Goal: Transaction & Acquisition: Purchase product/service

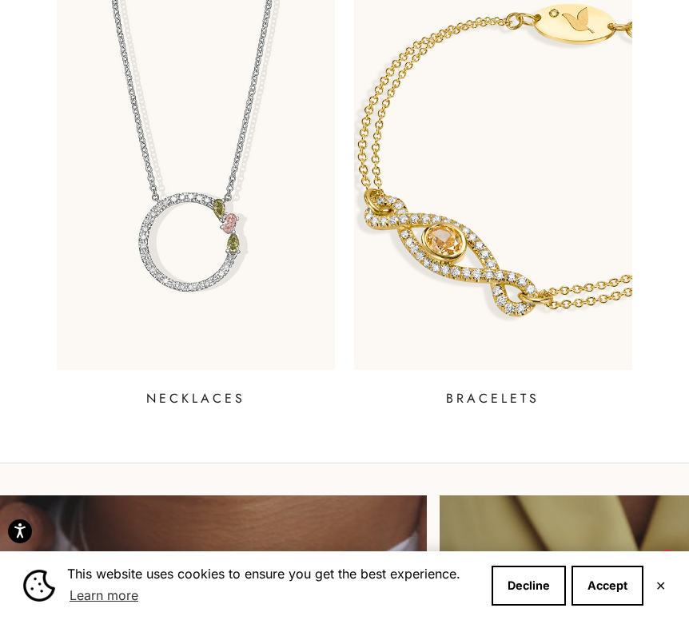
scroll to position [480, 0]
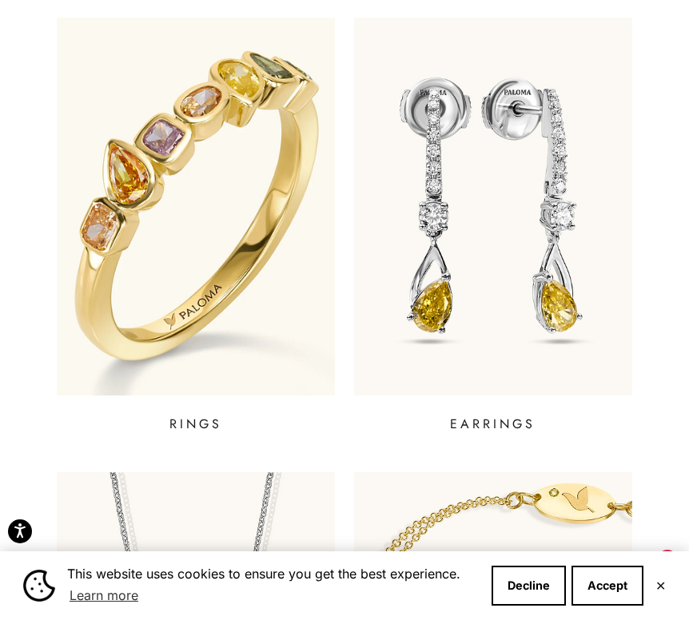
click at [158, 271] on img at bounding box center [196, 206] width 333 height 453
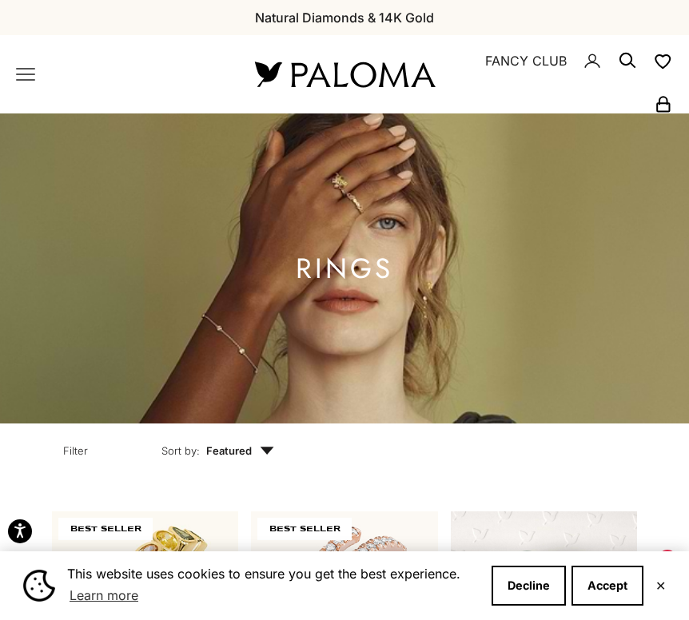
click at [36, 460] on button "Filter" at bounding box center [75, 449] width 98 height 50
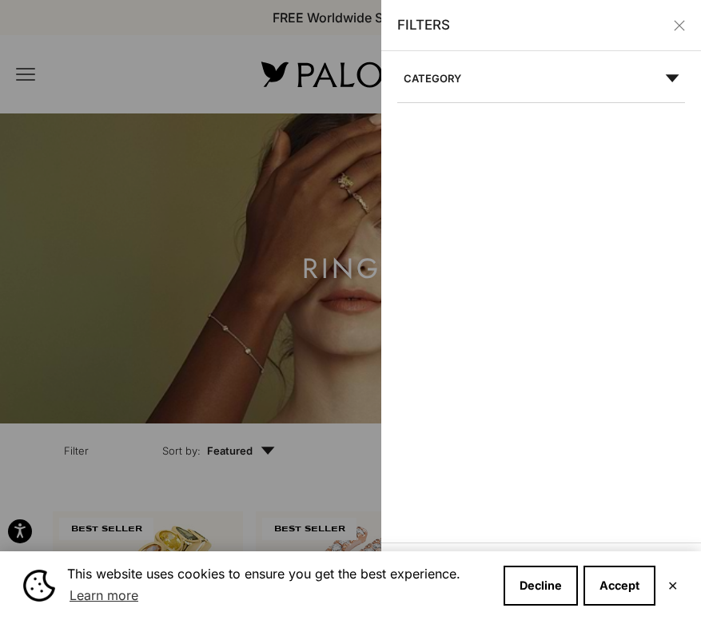
click at [36, 459] on div at bounding box center [350, 310] width 701 height 620
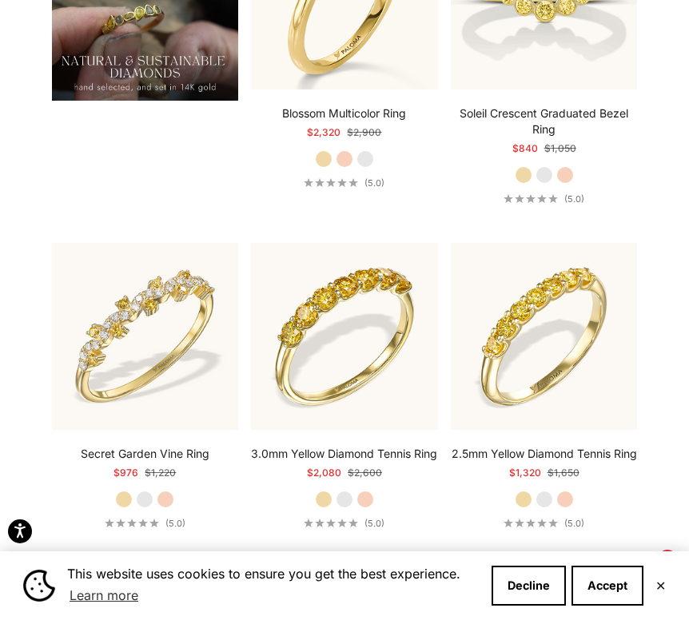
scroll to position [2079, 0]
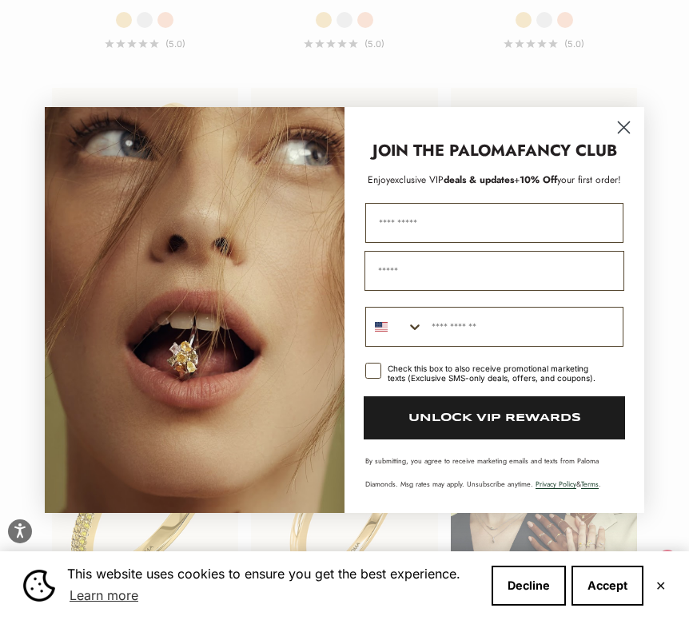
click at [620, 126] on circle "Close dialog" at bounding box center [624, 127] width 26 height 26
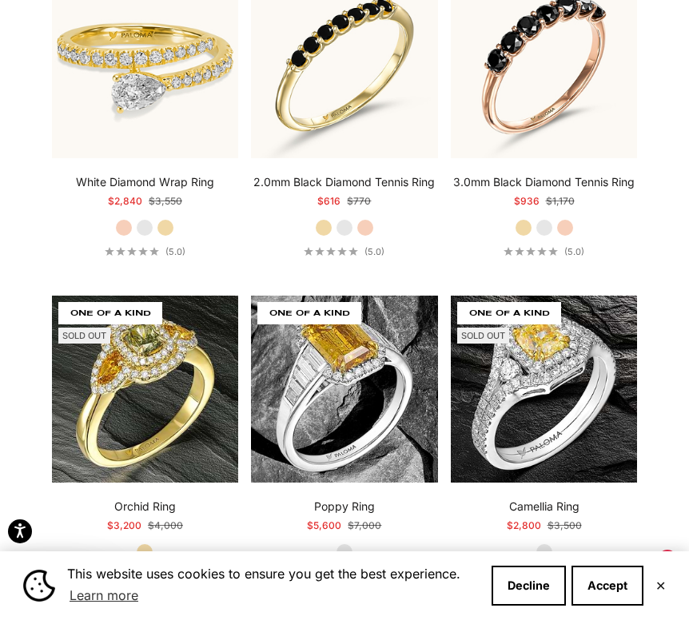
scroll to position [6876, 0]
